Goal: Information Seeking & Learning: Learn about a topic

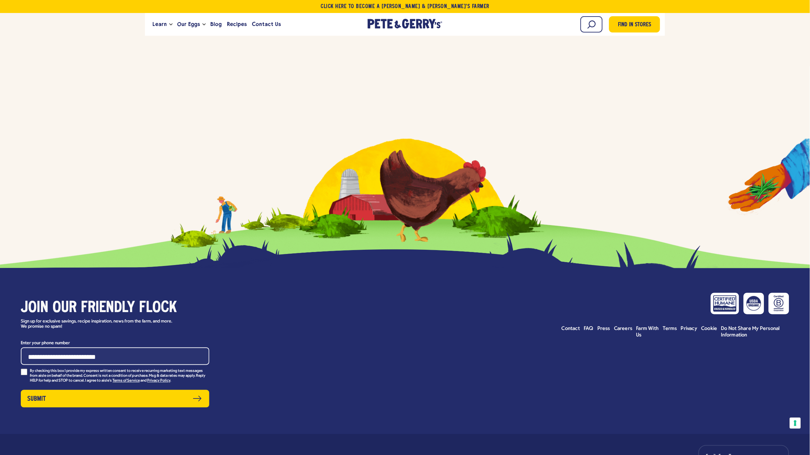
scroll to position [2733, 0]
click at [215, 23] on span "Blog" at bounding box center [215, 24] width 11 height 8
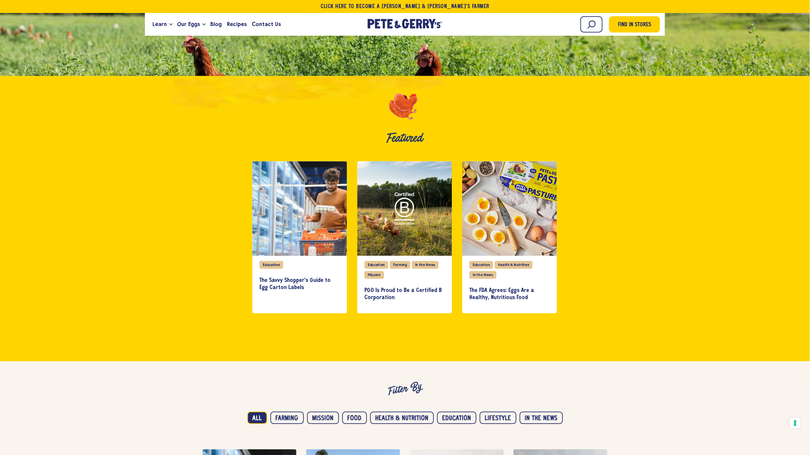
scroll to position [165, 0]
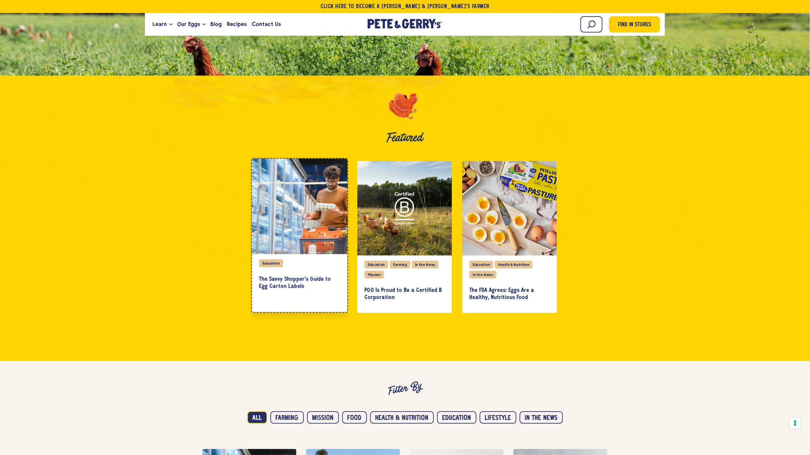
click at [305, 192] on div "slide 1 of 3" at bounding box center [300, 207] width 96 height 96
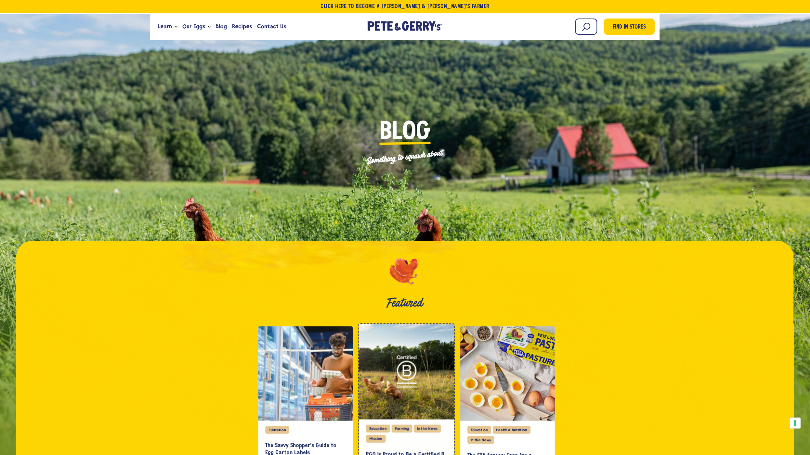
click at [417, 350] on div "slide 2 of 3" at bounding box center [407, 372] width 96 height 96
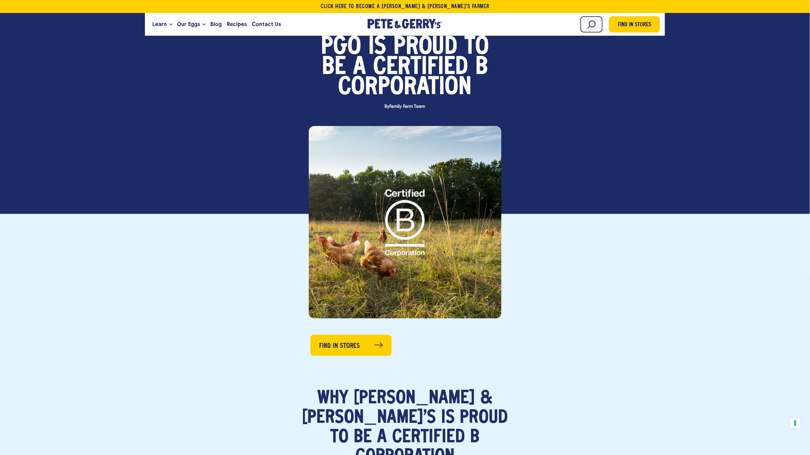
scroll to position [56, 0]
